Goal: Communication & Community: Connect with others

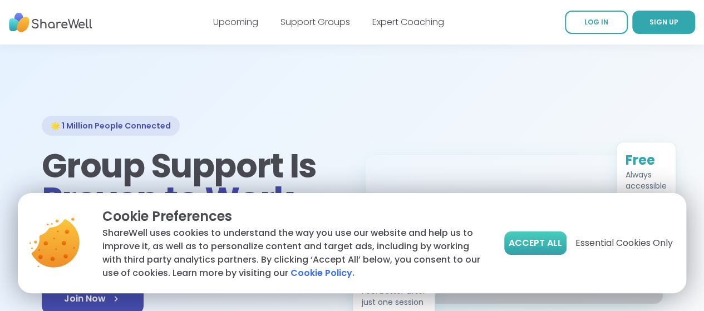
click at [520, 248] on span "Accept All" at bounding box center [535, 243] width 53 height 13
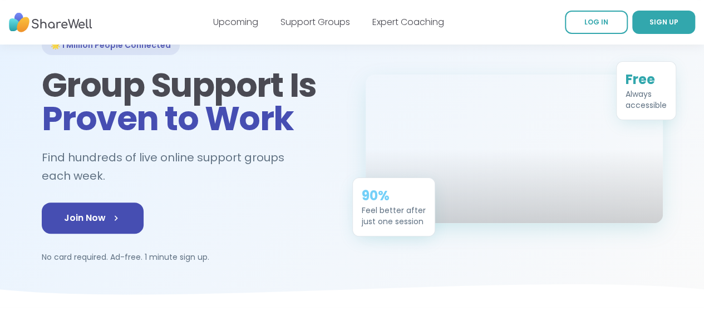
scroll to position [80, 0]
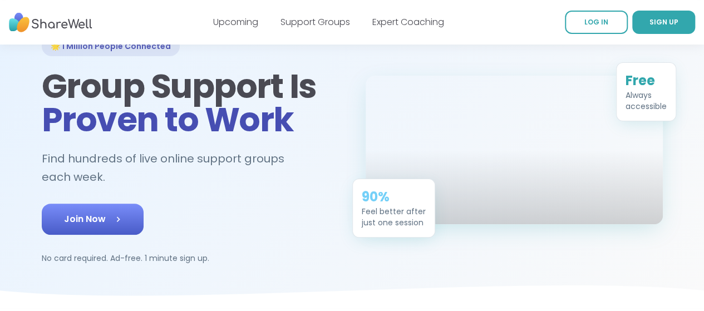
click at [105, 204] on link "Join Now" at bounding box center [93, 219] width 102 height 31
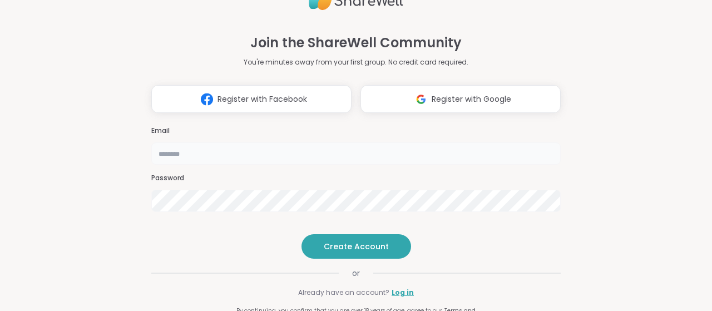
click at [229, 142] on input "email" at bounding box center [356, 153] width 410 height 22
type input "**********"
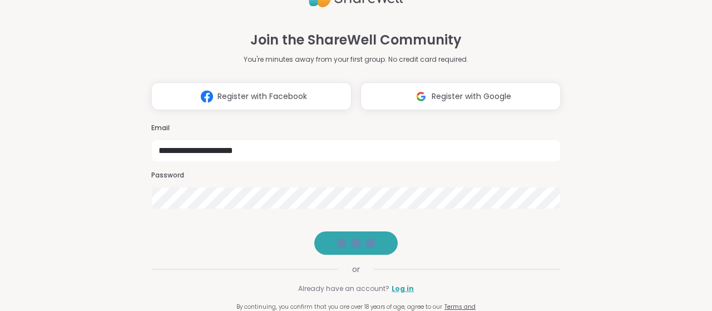
scroll to position [3, 0]
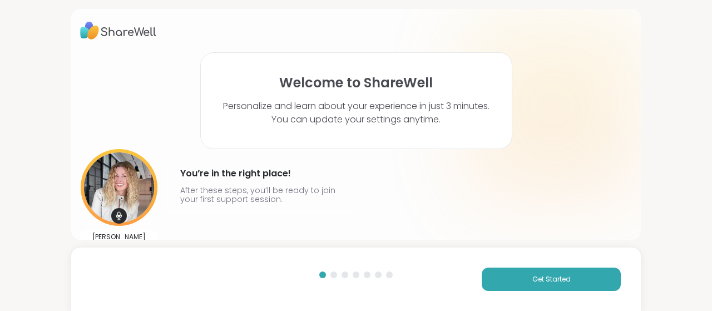
scroll to position [20, 0]
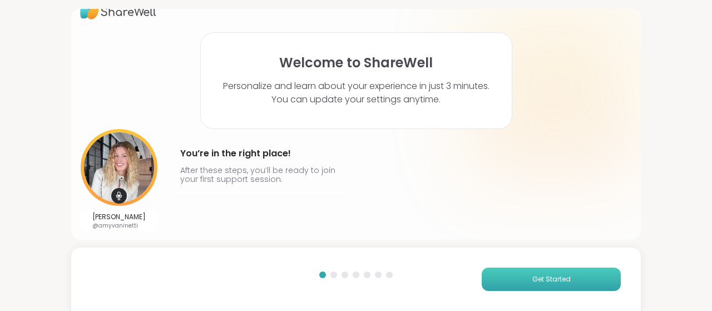
click at [503, 269] on button "Get Started" at bounding box center [551, 279] width 139 height 23
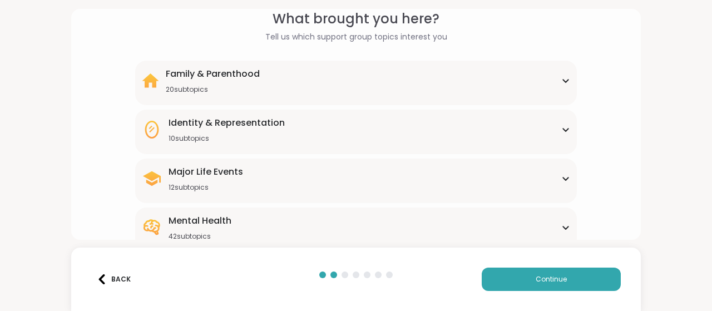
scroll to position [51, 0]
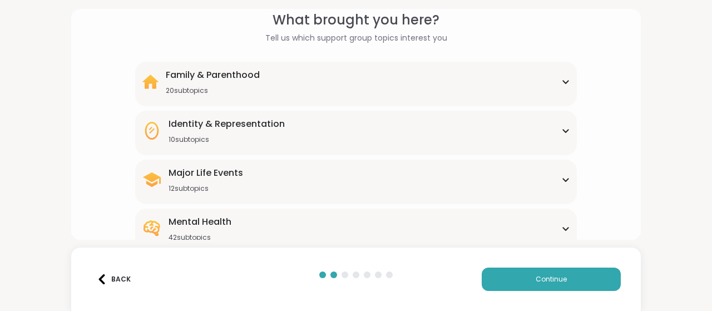
click at [446, 189] on div "Major Life Events 12 subtopics" at bounding box center [356, 179] width 429 height 27
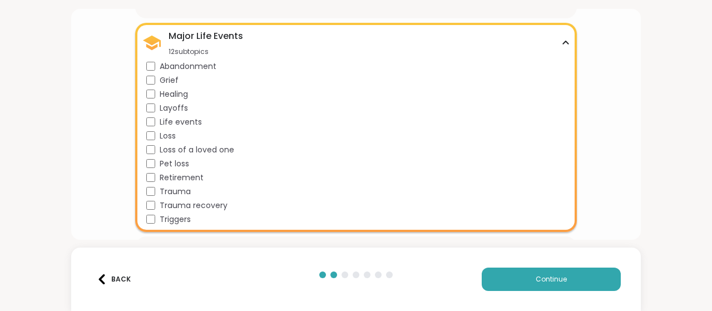
scroll to position [189, 0]
click at [539, 33] on div "Major Life Events 12 subtopics" at bounding box center [356, 42] width 429 height 27
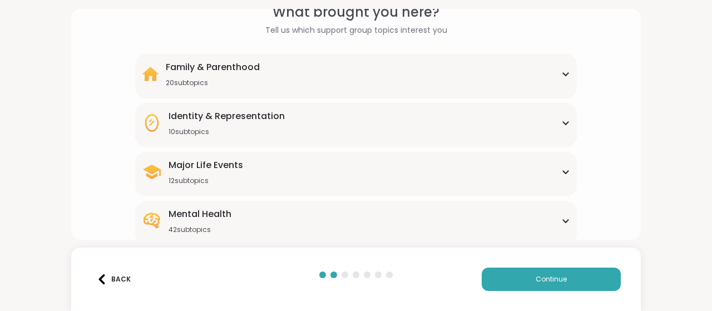
scroll to position [58, 0]
click at [314, 77] on div "Family & Parenthood 20 subtopics" at bounding box center [356, 75] width 429 height 27
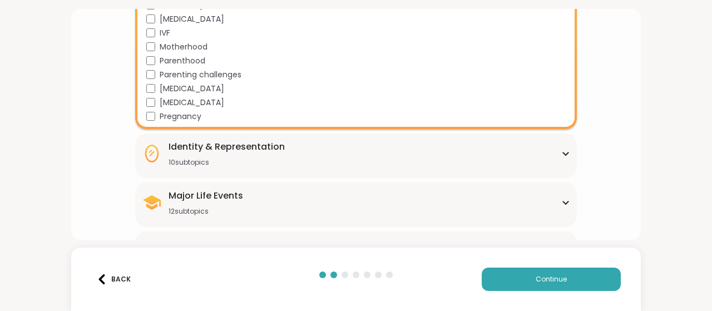
scroll to position [305, 0]
click at [242, 153] on div "Identity & Representation 10 subtopics" at bounding box center [227, 153] width 116 height 27
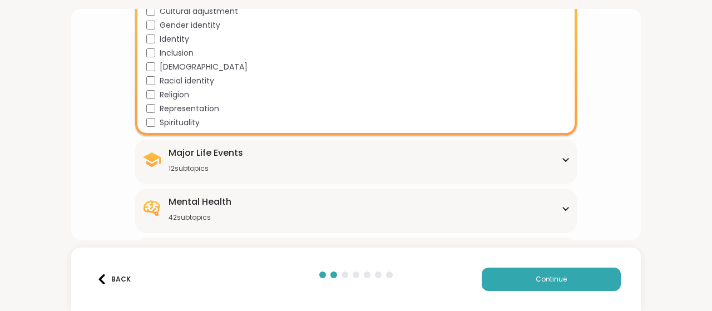
scroll to position [485, 0]
click at [262, 206] on div "Mental Health 42 subtopics" at bounding box center [356, 208] width 429 height 27
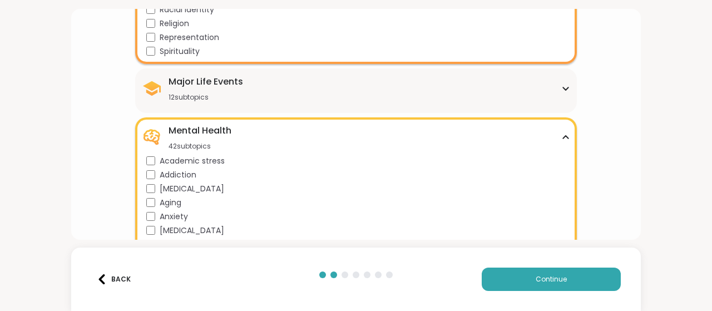
scroll to position [557, 0]
click at [204, 161] on span "Academic stress" at bounding box center [192, 160] width 65 height 12
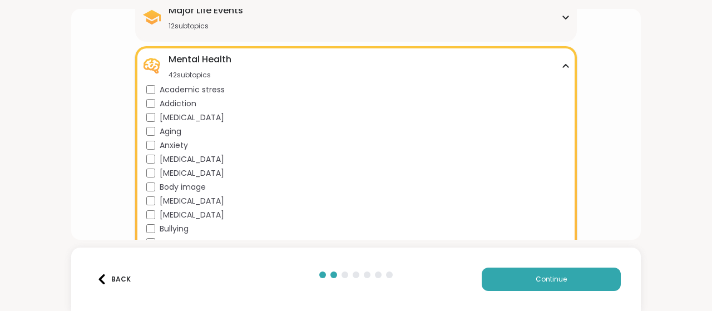
scroll to position [627, 0]
click at [176, 149] on span "Anxiety" at bounding box center [174, 145] width 28 height 12
click at [186, 171] on span "Body dysmorphia" at bounding box center [192, 173] width 65 height 12
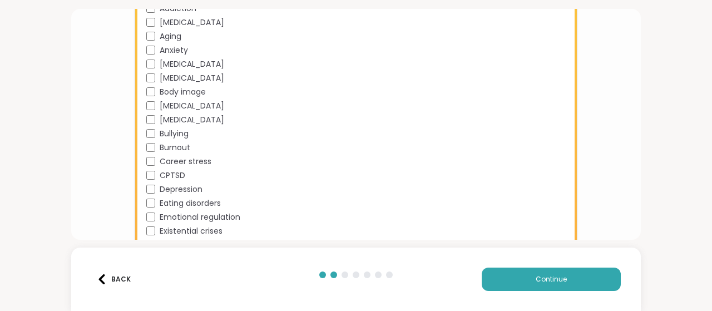
scroll to position [722, 0]
click at [173, 171] on span "CPTSD" at bounding box center [173, 175] width 26 height 12
click at [189, 200] on span "Eating disorders" at bounding box center [190, 203] width 61 height 12
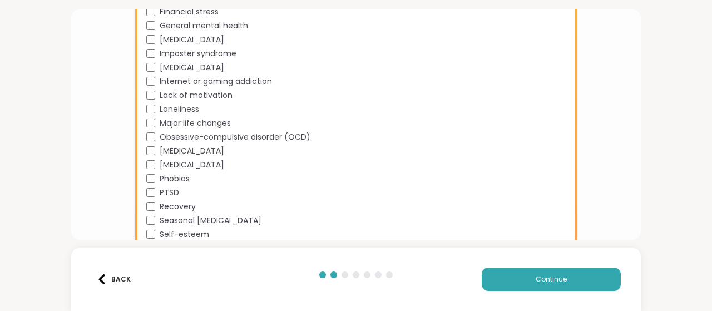
scroll to position [1011, 0]
click at [180, 193] on div "PTSD" at bounding box center [358, 192] width 424 height 12
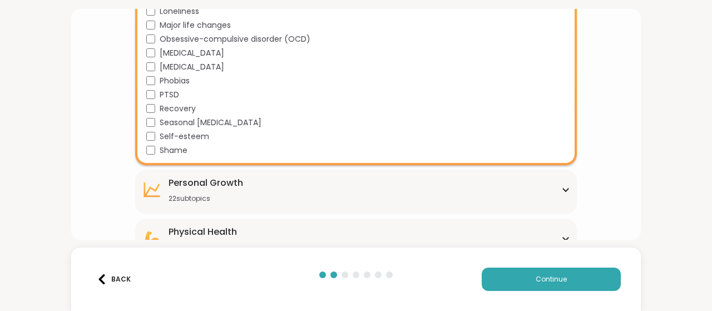
scroll to position [1109, 0]
click at [228, 190] on div "Personal Growth 22 subtopics" at bounding box center [206, 189] width 75 height 27
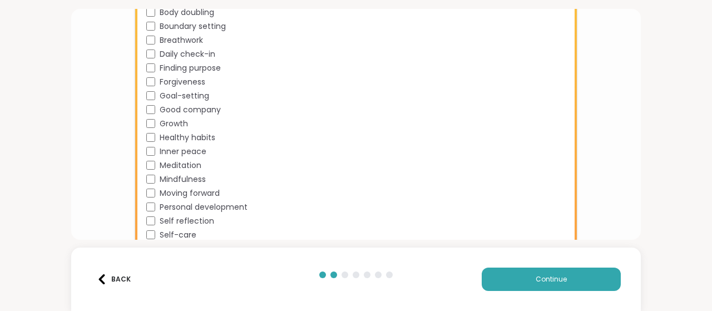
scroll to position [1338, 0]
click at [188, 136] on span "Healthy habits" at bounding box center [188, 137] width 56 height 12
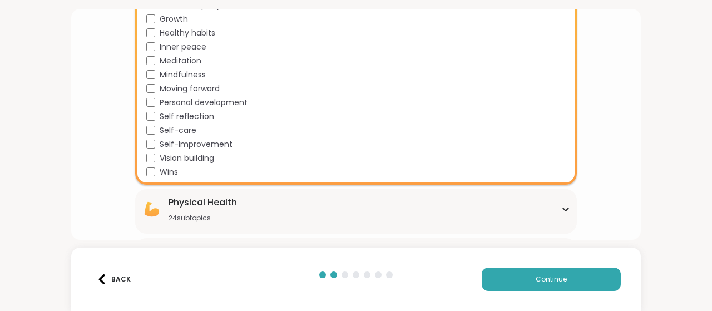
scroll to position [1484, 0]
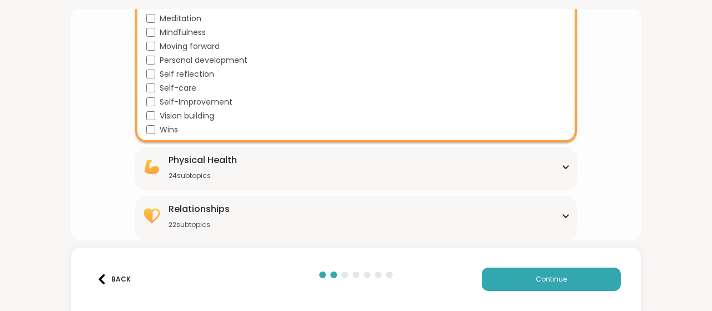
click at [254, 156] on div "Physical Health 24 subtopics" at bounding box center [356, 167] width 429 height 27
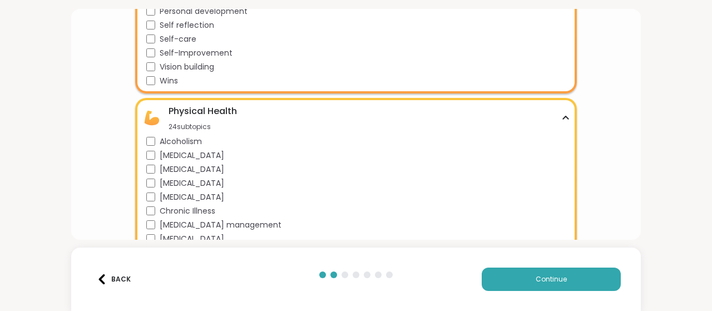
scroll to position [1534, 0]
click at [164, 182] on span "Autism" at bounding box center [192, 183] width 65 height 12
click at [174, 207] on span "Chronic Illness" at bounding box center [188, 211] width 56 height 12
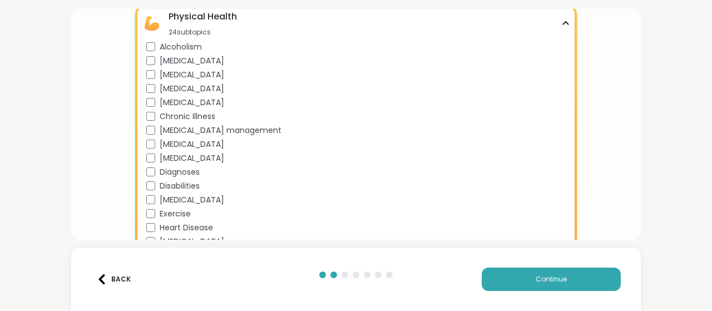
scroll to position [1629, 0]
click at [181, 180] on span "Disabilities" at bounding box center [180, 185] width 40 height 12
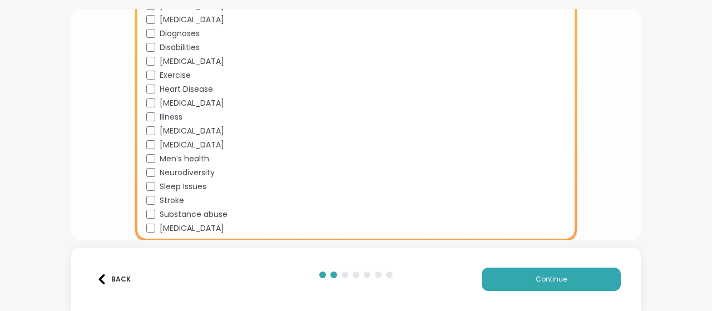
scroll to position [1772, 0]
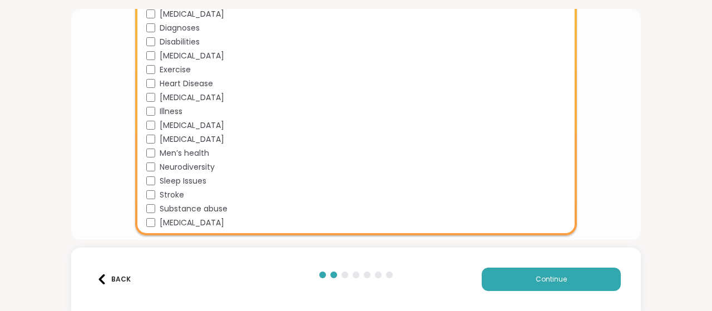
click at [206, 166] on span "Neurodiversity" at bounding box center [187, 167] width 55 height 12
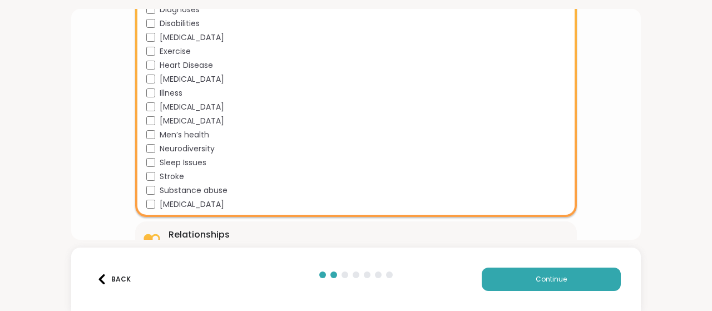
scroll to position [1802, 0]
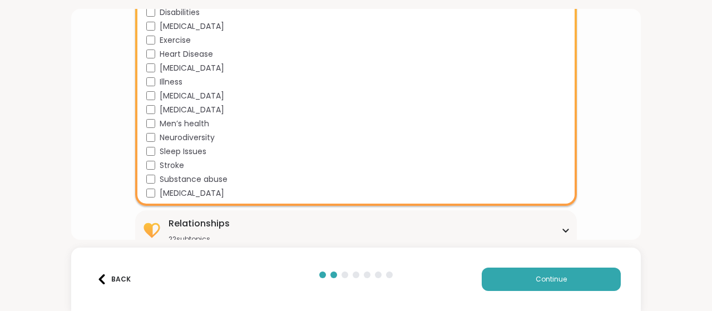
click at [166, 194] on span "Tourette syndrome" at bounding box center [192, 194] width 65 height 12
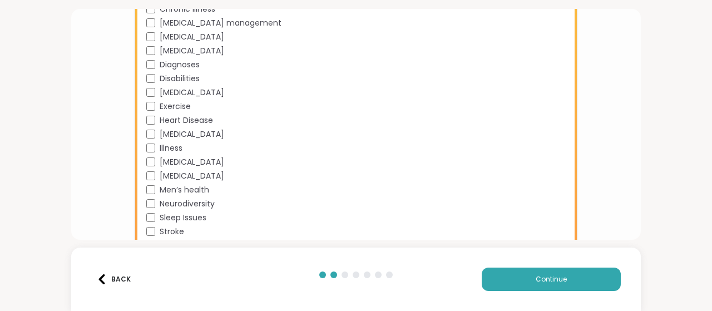
scroll to position [1710, 0]
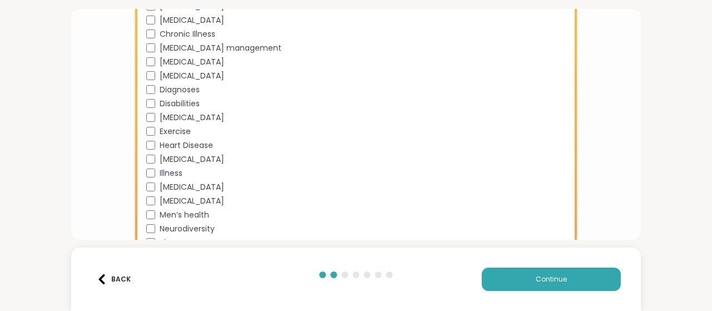
click at [187, 91] on span "Diagnoses" at bounding box center [180, 90] width 40 height 12
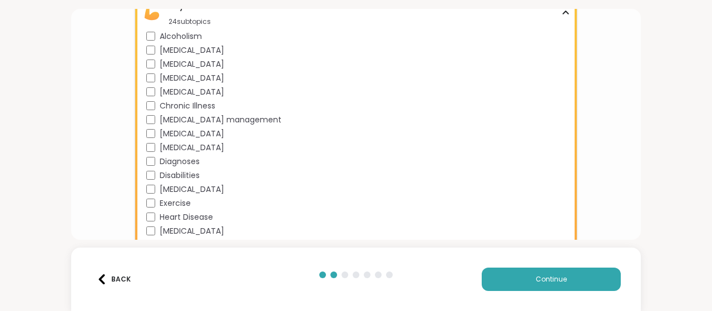
scroll to position [1816, 0]
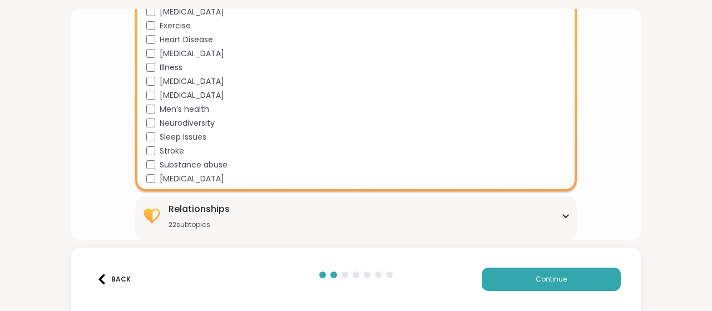
click at [217, 222] on div "22 subtopics" at bounding box center [199, 224] width 61 height 9
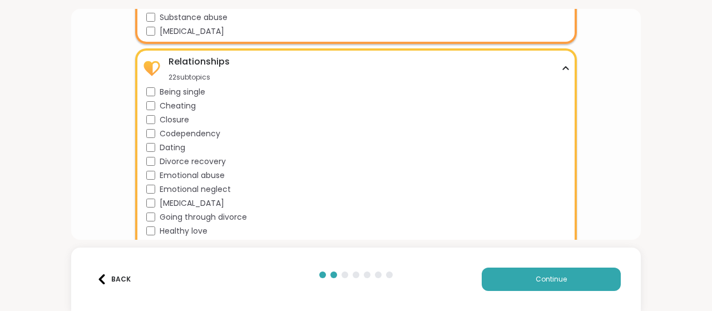
scroll to position [1964, 0]
click at [217, 173] on span "Emotional abuse" at bounding box center [192, 175] width 65 height 12
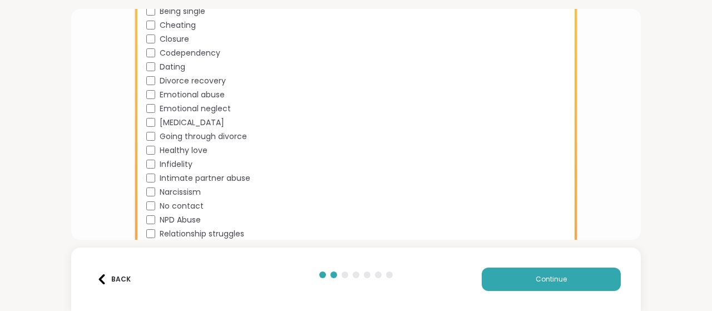
scroll to position [2046, 0]
click at [194, 189] on span "Narcissism" at bounding box center [180, 191] width 41 height 12
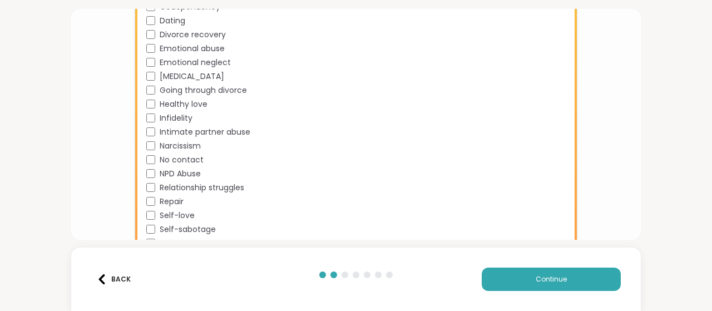
scroll to position [2120, 0]
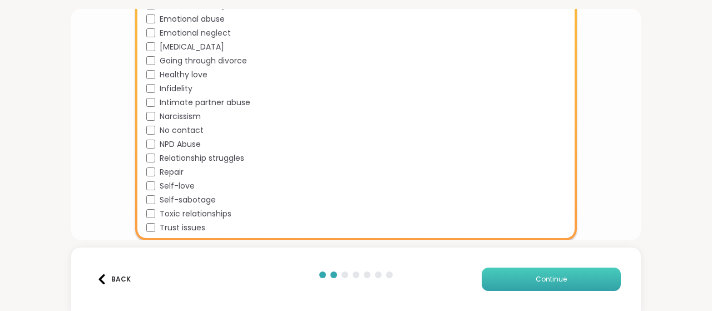
click at [511, 283] on button "Continue" at bounding box center [551, 279] width 139 height 23
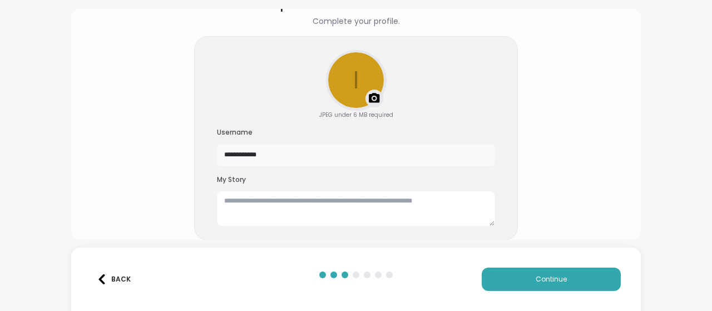
click at [344, 158] on input "**********" at bounding box center [356, 155] width 278 height 22
click at [217, 175] on h3 "My Story" at bounding box center [356, 179] width 278 height 9
click at [260, 159] on input "**********" at bounding box center [356, 155] width 278 height 22
type input "*******"
click at [490, 185] on div "My Story" at bounding box center [356, 201] width 278 height 52
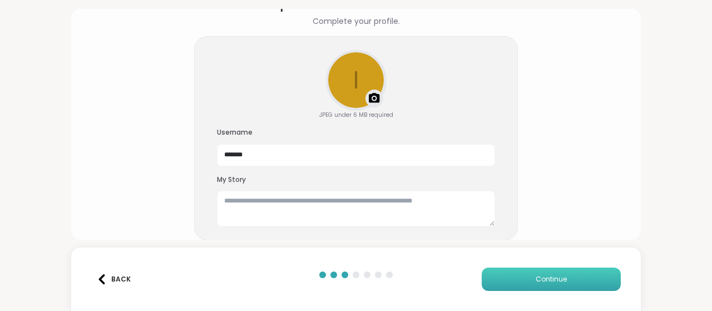
click at [512, 284] on button "Continue" at bounding box center [551, 279] width 139 height 23
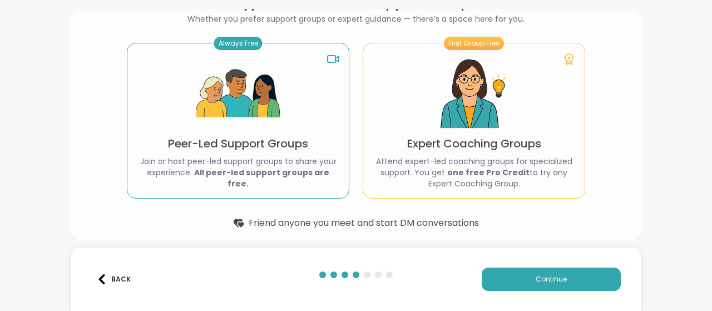
scroll to position [75, 0]
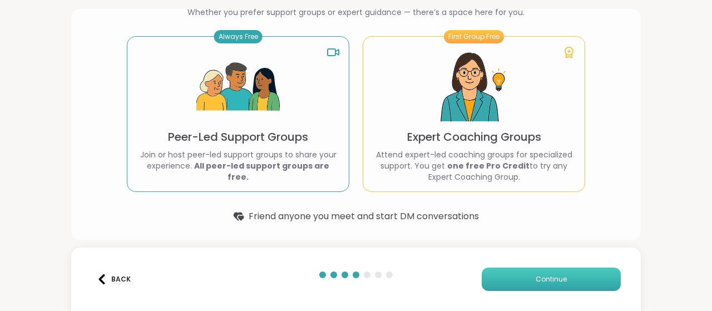
click at [513, 283] on button "Continue" at bounding box center [551, 279] width 139 height 23
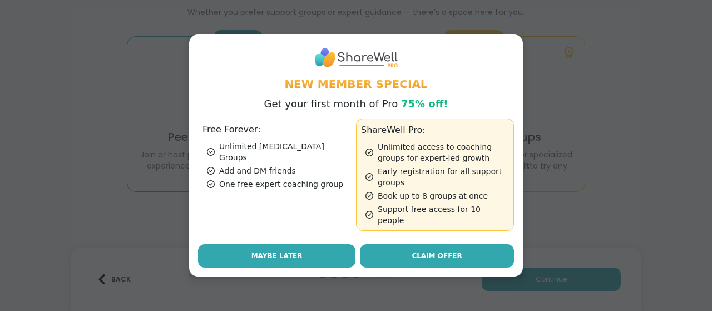
click at [295, 254] on button "Maybe Later" at bounding box center [277, 255] width 158 height 23
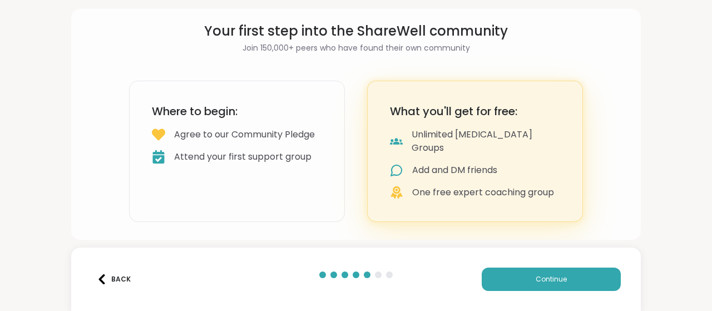
scroll to position [24, 0]
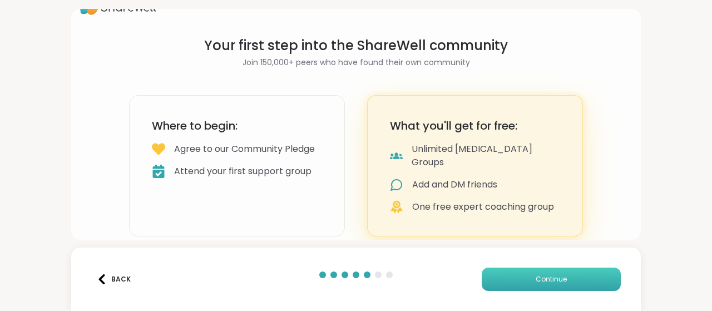
click at [505, 277] on button "Continue" at bounding box center [551, 279] width 139 height 23
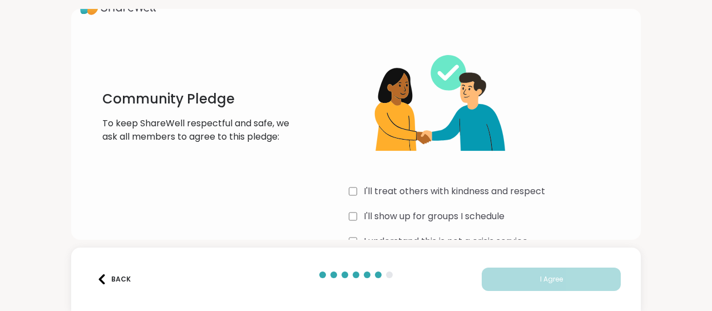
click at [486, 186] on label "I'll treat others with kindness and respect" at bounding box center [454, 191] width 181 height 13
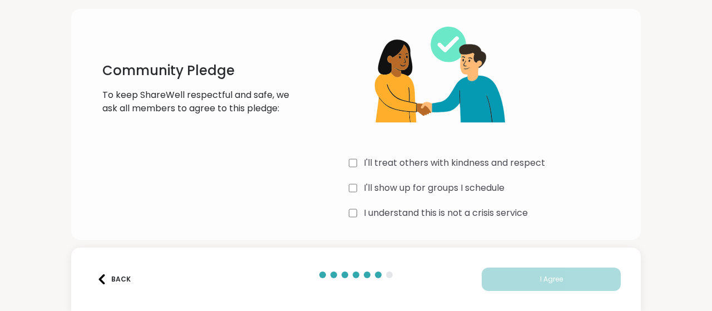
click at [441, 192] on label "I'll show up for groups I schedule" at bounding box center [434, 187] width 141 height 13
click at [439, 209] on label "I understand this is not a crisis service" at bounding box center [446, 212] width 164 height 13
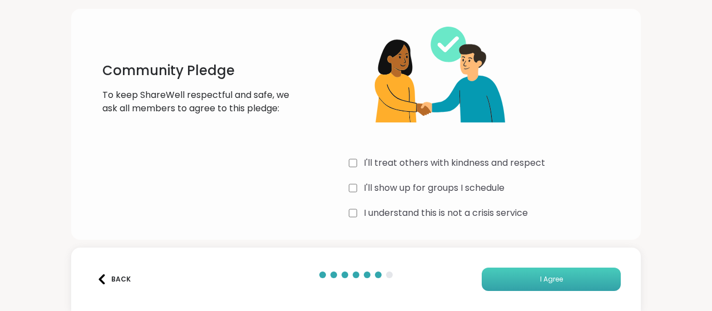
click at [501, 273] on button "I Agree" at bounding box center [551, 279] width 139 height 23
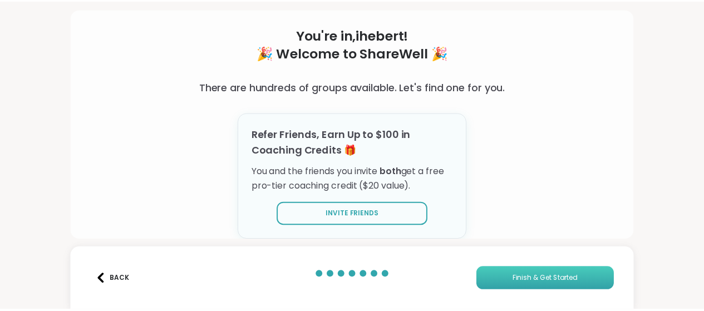
scroll to position [48, 0]
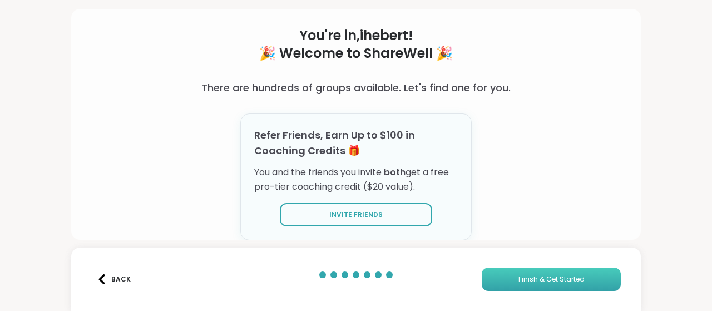
click at [528, 277] on span "Finish & Get Started" at bounding box center [552, 279] width 66 height 10
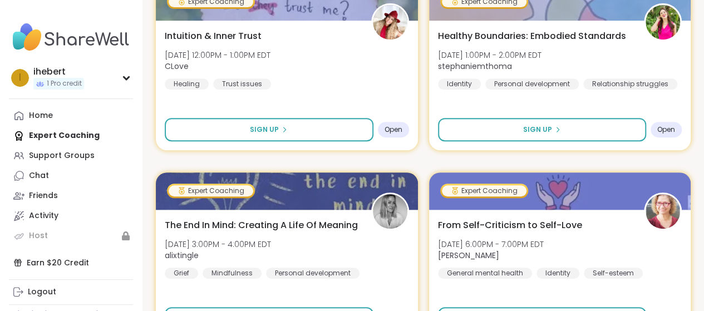
scroll to position [244, 0]
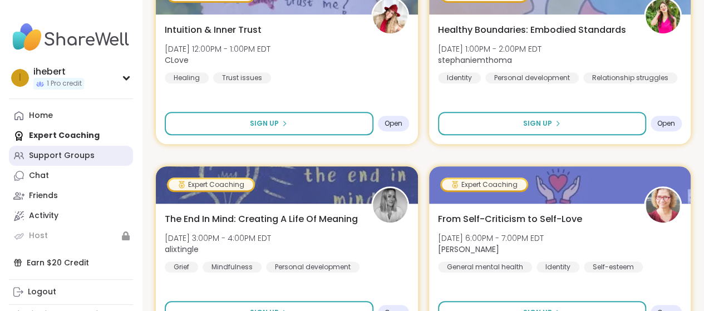
click at [92, 163] on link "Support Groups" at bounding box center [71, 156] width 124 height 20
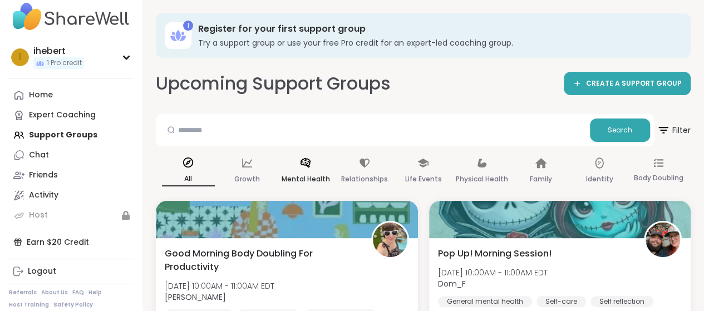
click at [310, 166] on icon at bounding box center [305, 163] width 12 height 12
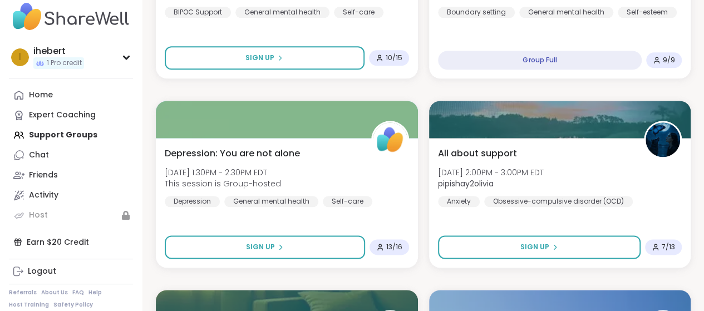
scroll to position [704, 0]
